Goal: Contribute content: Add original content to the website for others to see

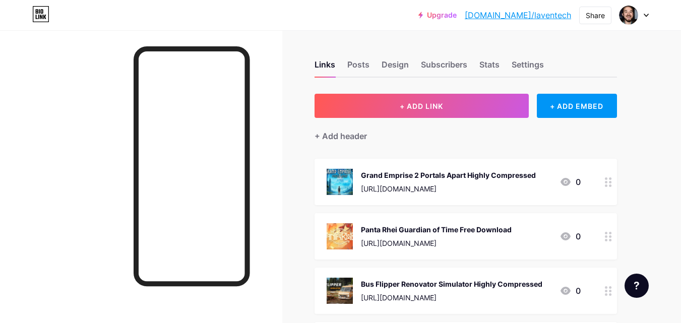
click at [377, 127] on div "+ Add header" at bounding box center [466, 130] width 303 height 25
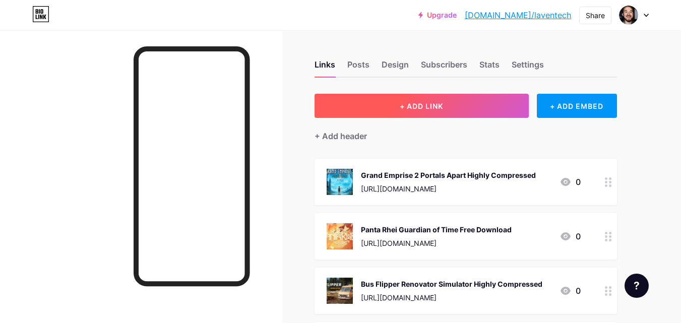
click at [378, 111] on button "+ ADD LINK" at bounding box center [422, 106] width 214 height 24
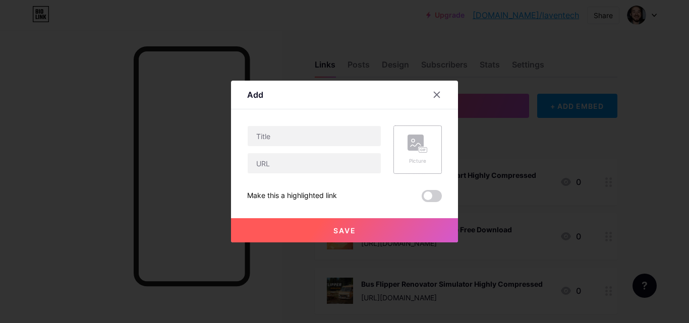
click at [417, 149] on rect at bounding box center [415, 143] width 16 height 16
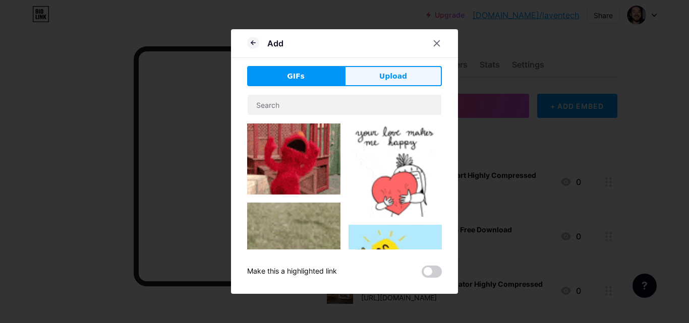
click at [356, 82] on button "Upload" at bounding box center [392, 76] width 97 height 20
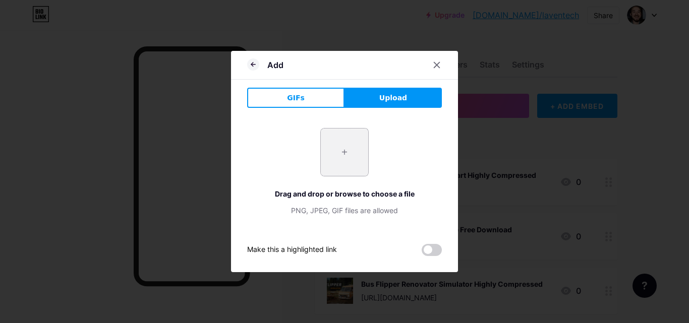
click at [358, 164] on input "file" at bounding box center [344, 152] width 47 height 47
type input "C:\fakepath\fear_1_11zon_2_11zon.webp"
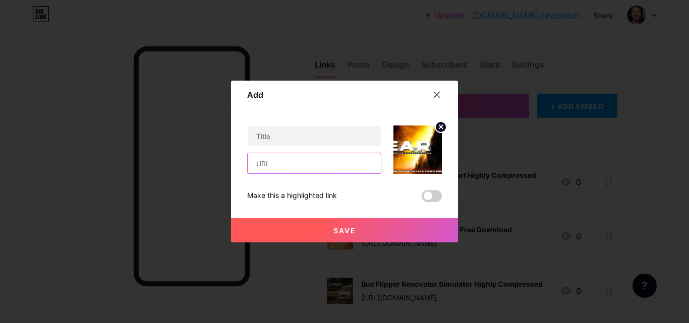
click at [290, 168] on input "text" at bounding box center [314, 163] width 133 height 20
paste input "F.E.A.R. Platinum PC Game Free Download"
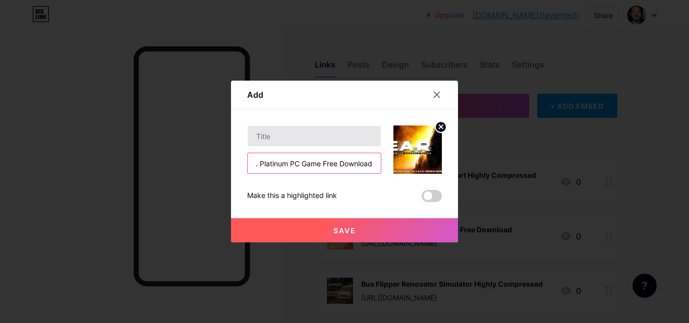
type input "F.E.A.R. Platinum PC Game Free Download"
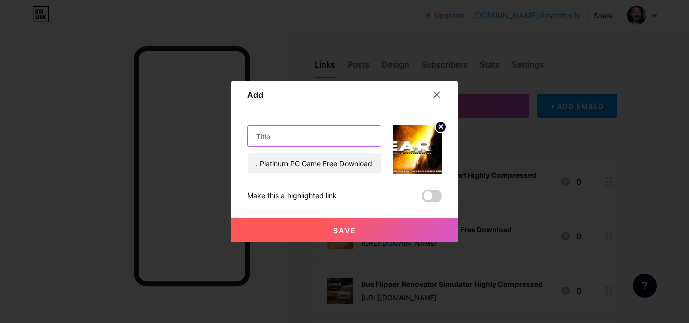
click at [306, 138] on input "text" at bounding box center [314, 136] width 133 height 20
paste input "F.E.A.R. Platinum PC Game Free Download"
type input "F.E.A.R. Platinum PC Game Free Download"
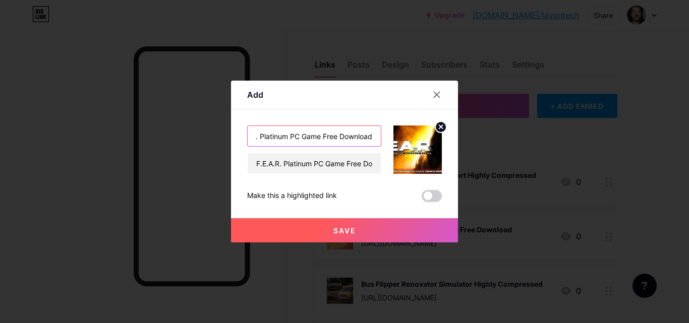
scroll to position [0, 0]
click at [316, 172] on input "F.E.A.R. Platinum PC Game Free Download" at bounding box center [314, 163] width 133 height 20
paste input "[URL][DOMAIN_NAME]"
type input "[URL][DOMAIN_NAME]"
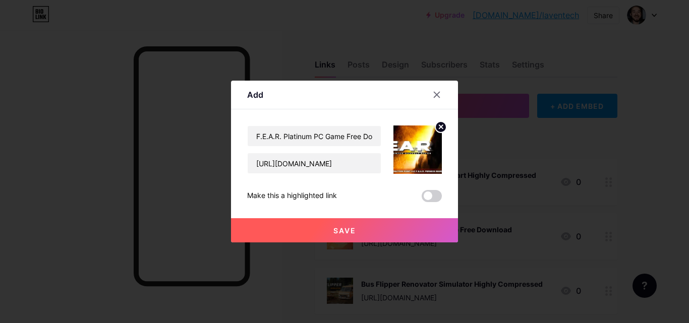
click at [328, 229] on button "Save" at bounding box center [344, 230] width 227 height 24
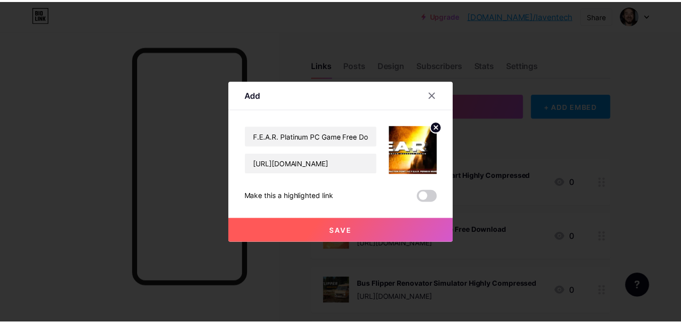
scroll to position [0, 0]
